Goal: Navigation & Orientation: Find specific page/section

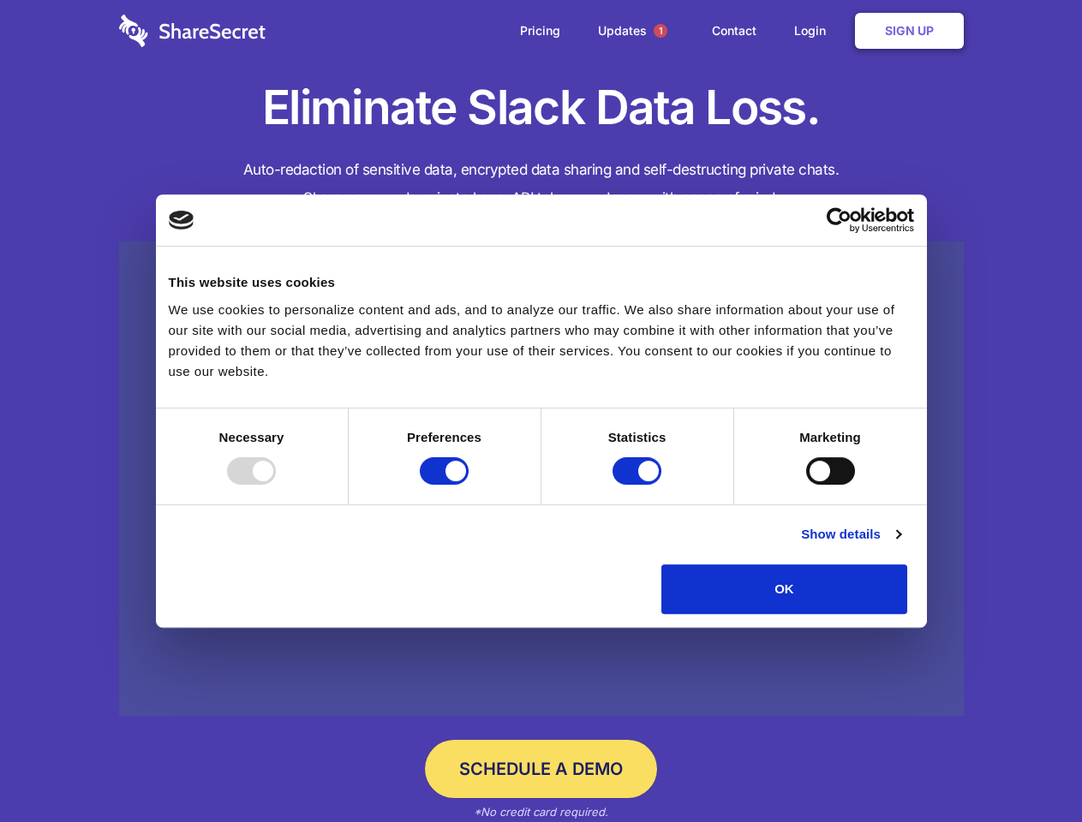
click at [276, 485] on div at bounding box center [251, 470] width 49 height 27
click at [468, 485] on input "Preferences" at bounding box center [444, 470] width 49 height 27
checkbox input "false"
click at [639, 485] on input "Statistics" at bounding box center [636, 470] width 49 height 27
checkbox input "false"
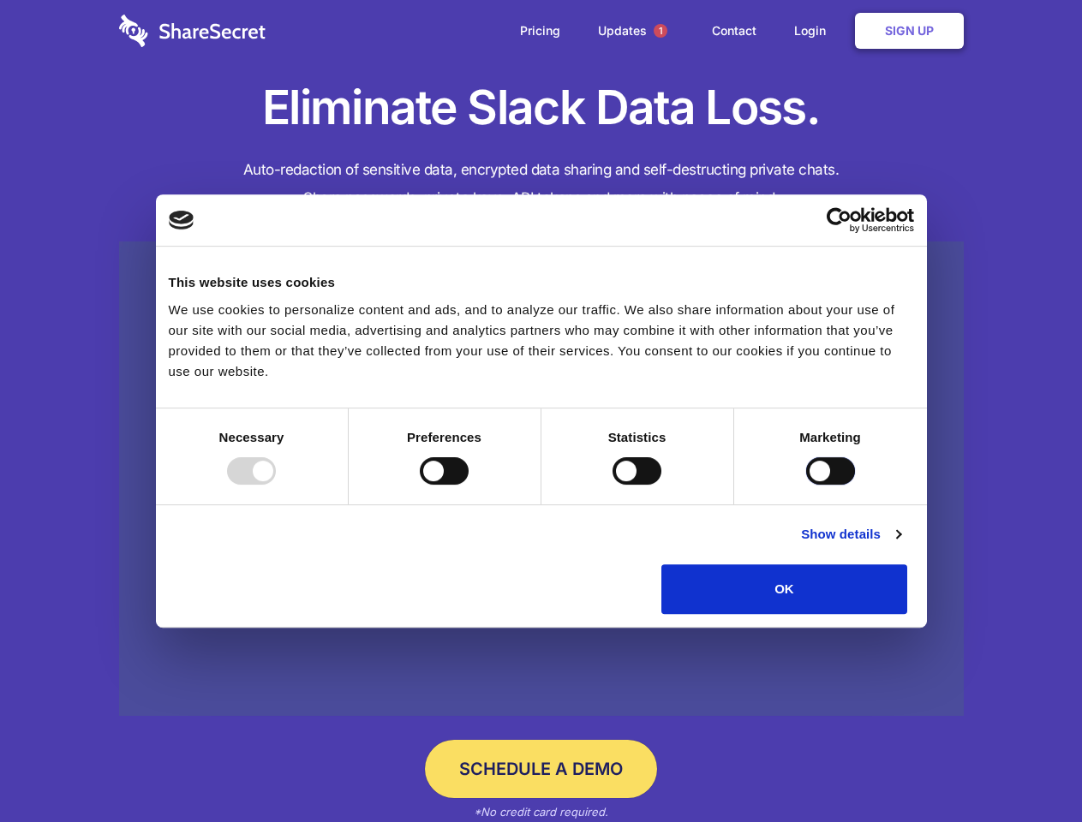
click at [806, 485] on input "Marketing" at bounding box center [830, 470] width 49 height 27
checkbox input "true"
click at [900, 545] on link "Show details" at bounding box center [850, 534] width 99 height 21
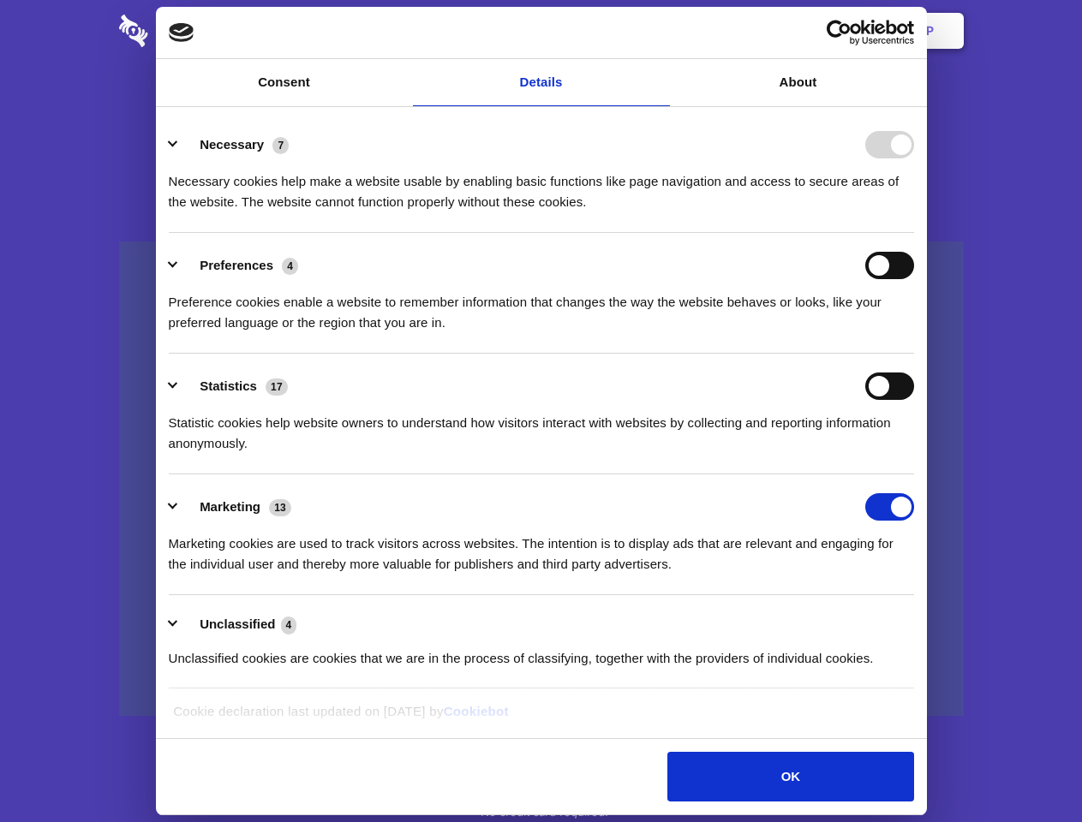
click at [914, 212] on div "Necessary cookies help make a website usable by enabling basic functions like p…" at bounding box center [541, 185] width 745 height 54
click at [659, 31] on span "1" at bounding box center [660, 31] width 14 height 14
